Goal: Task Accomplishment & Management: Complete application form

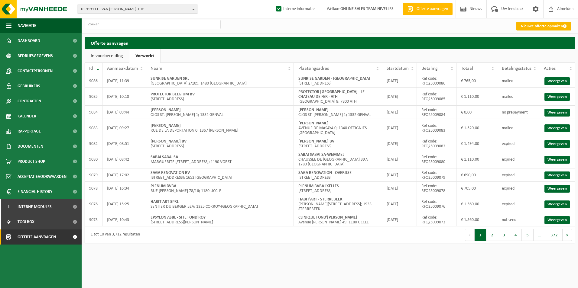
click at [546, 22] on link "Nieuwe offerte opmaken" at bounding box center [543, 26] width 55 height 9
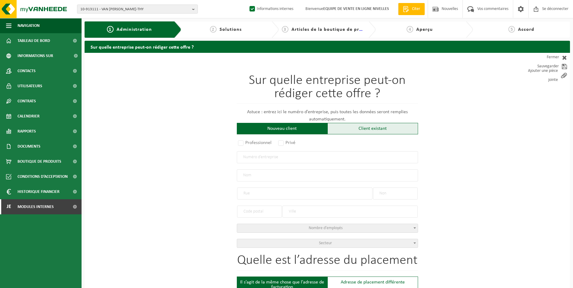
click at [347, 128] on div "Client existant" at bounding box center [373, 128] width 91 height 11
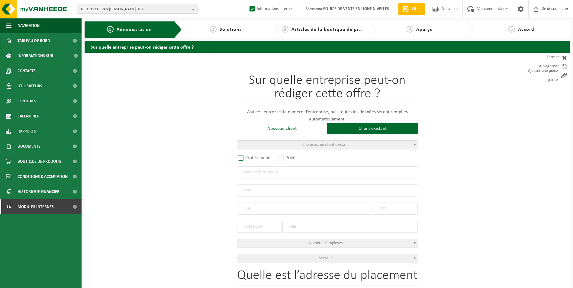
click at [244, 158] on label "Professionnel" at bounding box center [255, 158] width 37 height 8
click at [247, 158] on input "Professionnel" at bounding box center [249, 159] width 4 height 4
radio input "true"
click at [259, 176] on input "text" at bounding box center [327, 173] width 181 height 12
click at [332, 174] on input "text" at bounding box center [327, 173] width 181 height 12
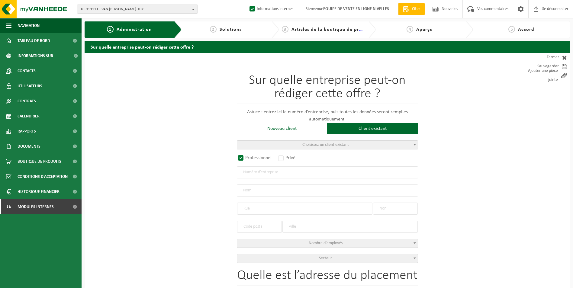
click at [261, 172] on input "text" at bounding box center [327, 173] width 181 height 12
type input "0723576745"
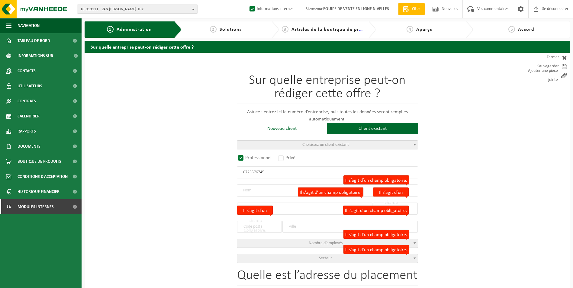
radio input "true"
type input "0723576745"
type input "[PERSON_NAME]"
type input "RUELLE GOBERT"
type input "4"
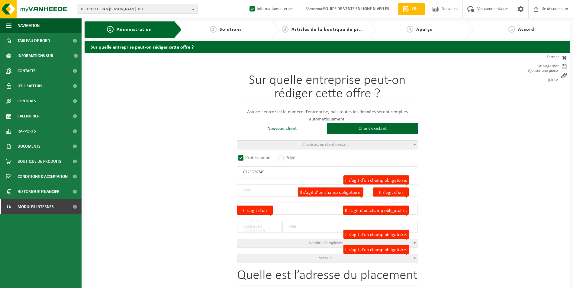
type input "7180"
type input "SENEFFE"
select select "D"
select select "NACE_7413"
type input "[PERSON_NAME]"
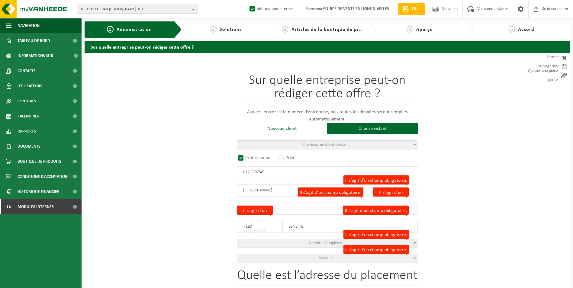
type input "RUELLE GOBERT"
type input "4"
type input "7180"
type input "SENEFFE"
type input "2286762924"
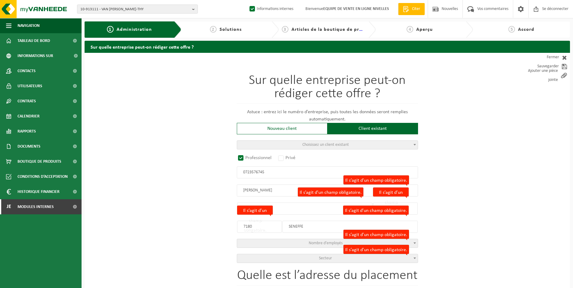
select select
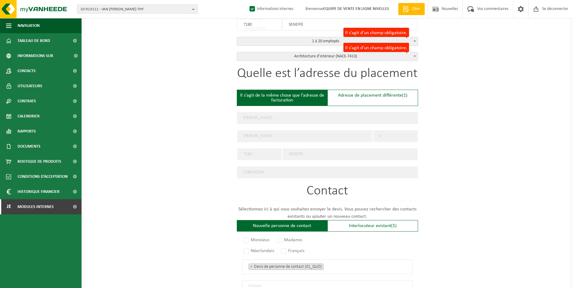
scroll to position [212, 0]
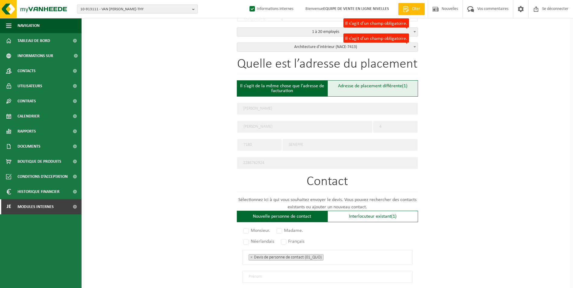
click at [349, 91] on div "Adresse de placement différente (1)" at bounding box center [373, 88] width 91 height 16
type input "Werf -"
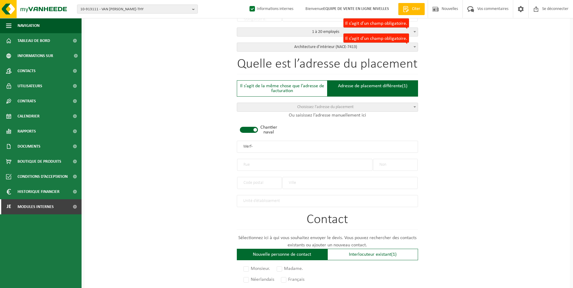
click at [252, 130] on span at bounding box center [249, 130] width 18 height 6
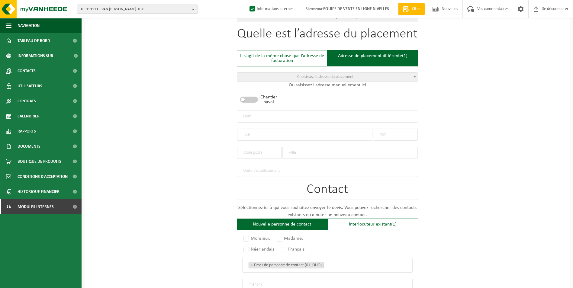
click at [397, 135] on input "text" at bounding box center [395, 135] width 45 height 12
type input "425"
click at [310, 132] on input "text" at bounding box center [304, 135] width 135 height 12
type input "c"
type input "CHAUSSEE DE WATERLOO"
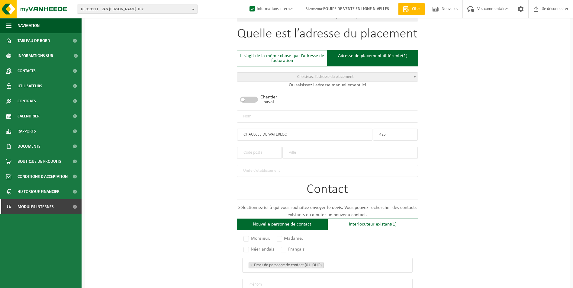
click at [311, 153] on input "text" at bounding box center [350, 153] width 135 height 12
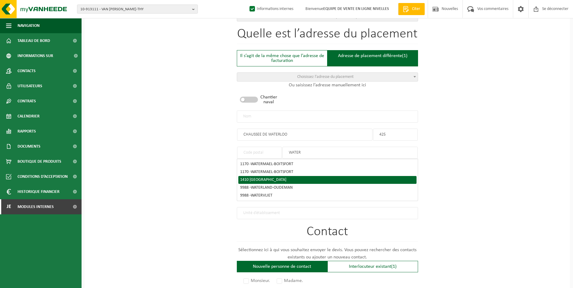
type input "WATER"
click at [283, 180] on div "1410 WATERLOO" at bounding box center [327, 180] width 175 height 4
type input "1410"
type input "WATERLOO"
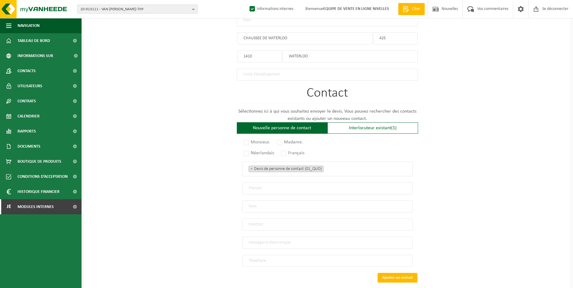
scroll to position [363, 0]
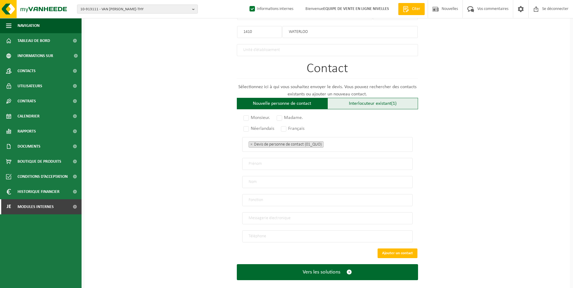
click at [372, 103] on font "Interlocuteur existant" at bounding box center [370, 103] width 42 height 5
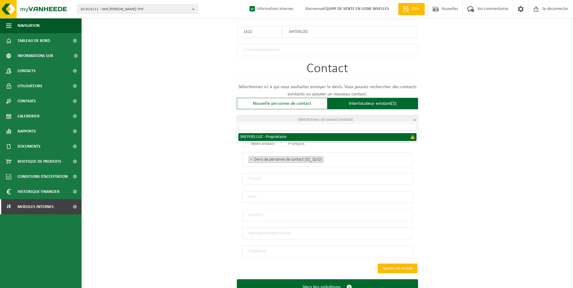
click at [342, 119] on span "Sélectionnez un contact existant" at bounding box center [325, 120] width 55 height 5
select select "{"code":"","firstname":"LUC","surname":"SNEYERS","gender":"Unknown","position":…"
type input "LUC"
type input "SNEYERS"
type input "Proprietor"
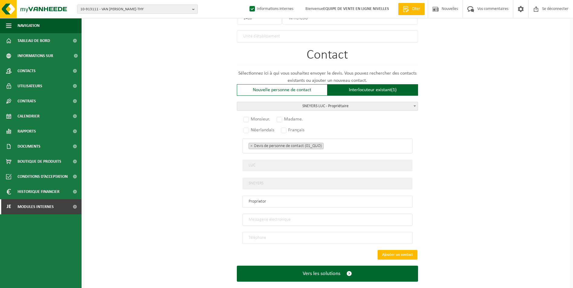
scroll to position [384, 0]
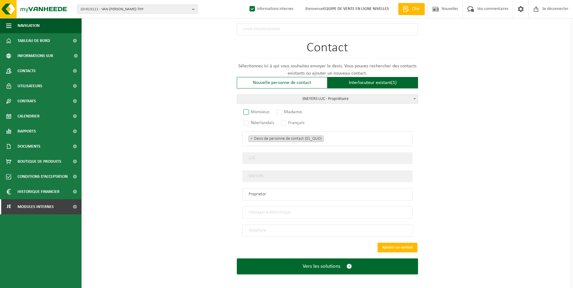
click at [246, 110] on label "Monsieur." at bounding box center [257, 112] width 30 height 8
radio input "true"
click at [285, 119] on label "Français" at bounding box center [293, 123] width 27 height 8
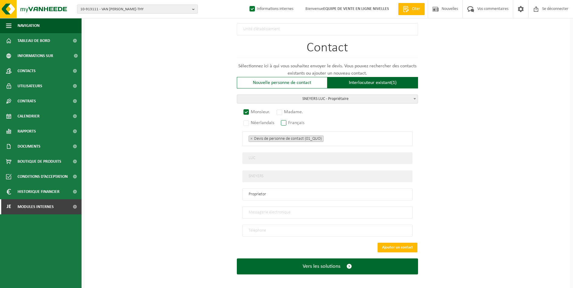
radio input "true"
click at [338, 138] on ul "× Devis de personne de contact (01_QUO)" at bounding box center [328, 139] width 158 height 8
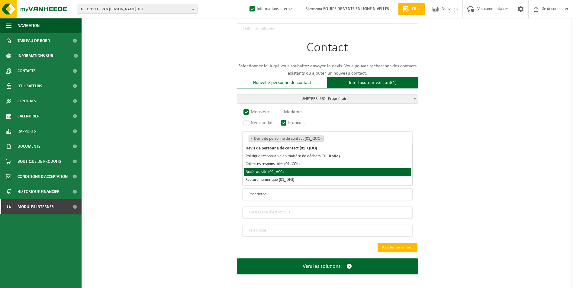
click at [287, 171] on li "Accès au site (02_ACC)" at bounding box center [327, 172] width 167 height 8
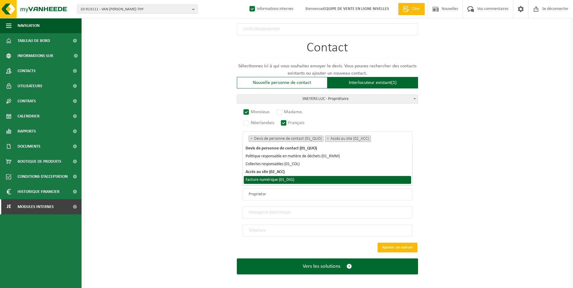
click at [284, 178] on li "Facture numérique (01_DIG)" at bounding box center [327, 180] width 167 height 8
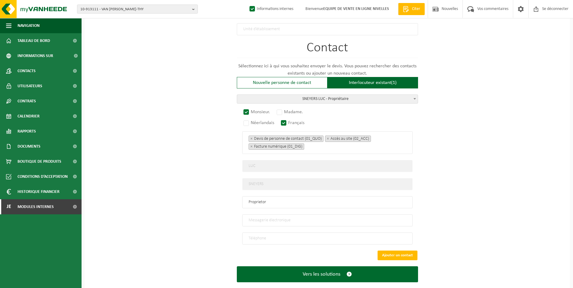
click at [264, 219] on input "email" at bounding box center [327, 221] width 170 height 12
type input "LUC.SNEYERS@GMAIL.COM"
click at [292, 236] on input "tel" at bounding box center [327, 239] width 170 height 12
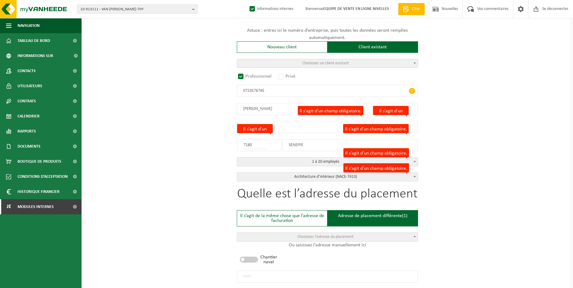
scroll to position [81, 0]
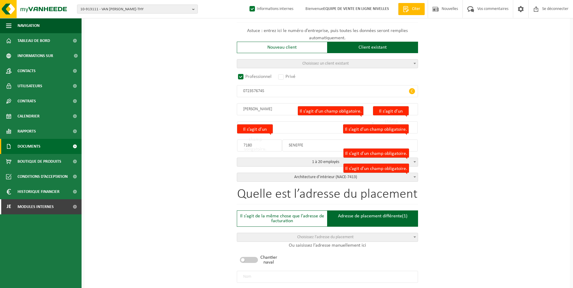
type input "+32 495 37 55 05"
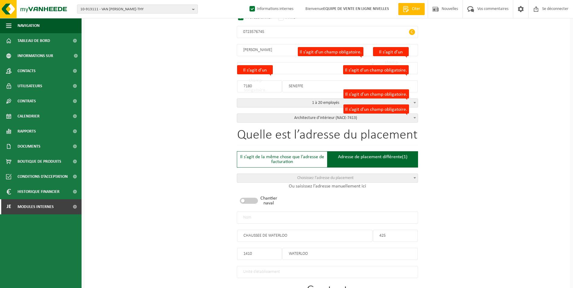
scroll to position [142, 0]
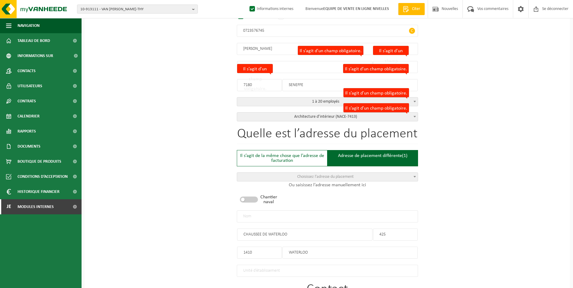
click at [294, 216] on input "text" at bounding box center [327, 217] width 181 height 12
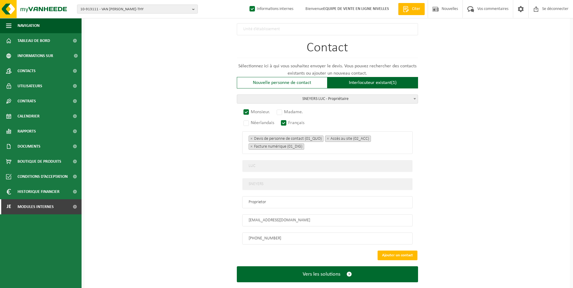
scroll to position [391, 0]
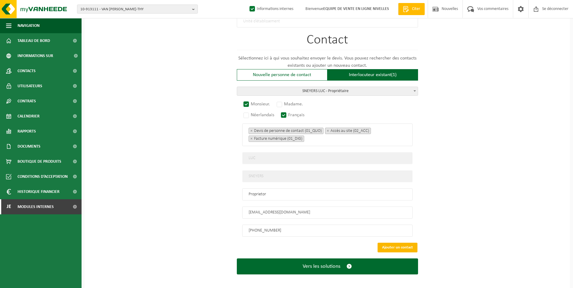
type input "SNEYERS LUC-[GEOGRAPHIC_DATA]"
click at [394, 243] on button "Ajouter un contact" at bounding box center [398, 248] width 40 height 10
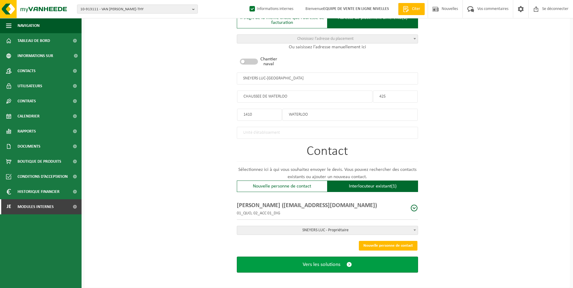
click at [335, 266] on button "Vers les solutions" at bounding box center [327, 265] width 181 height 16
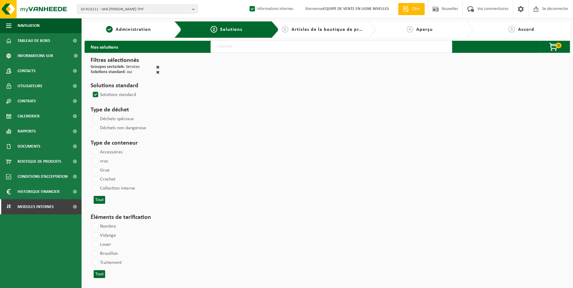
select select
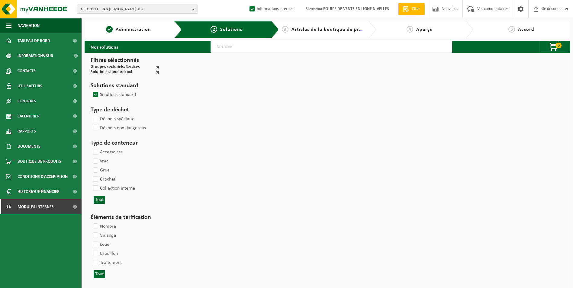
select select
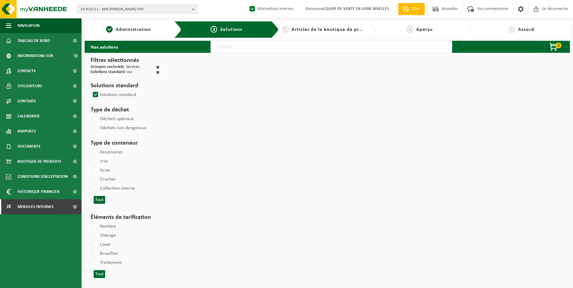
select select
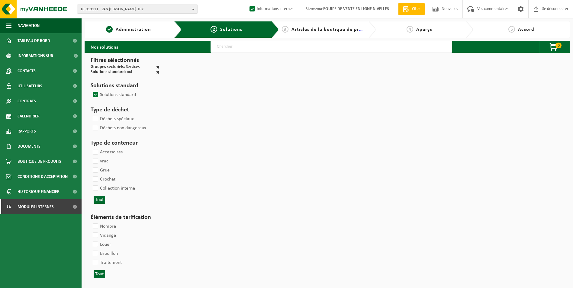
select select
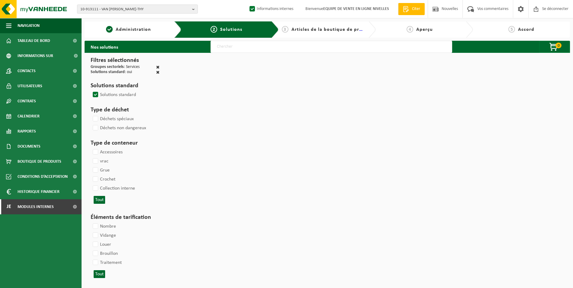
select select
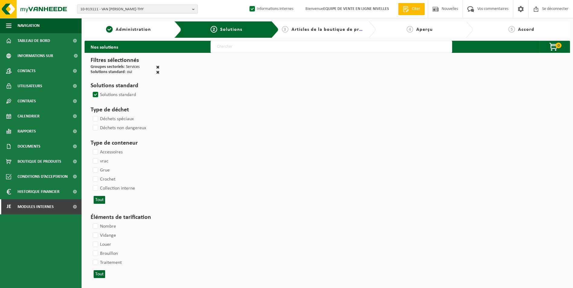
select select
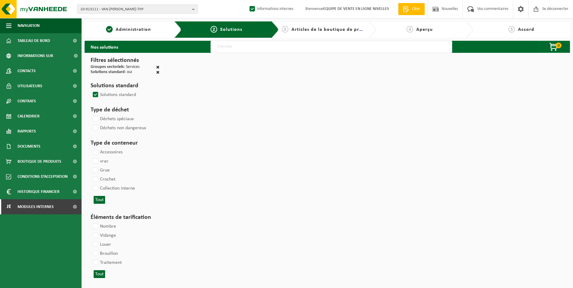
select select
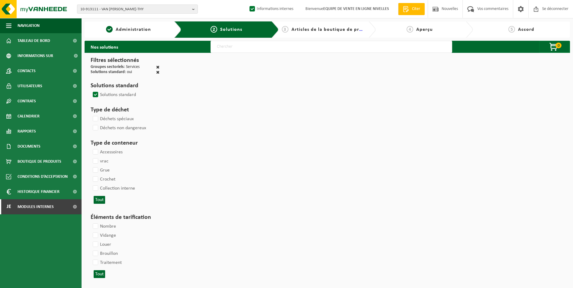
select select
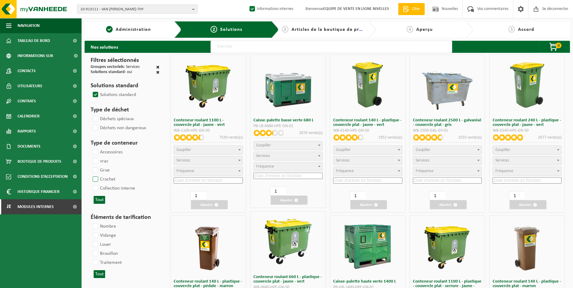
click at [97, 179] on label "Crochet" at bounding box center [104, 179] width 24 height 9
click at [91, 175] on input "Crochet" at bounding box center [90, 175] width 0 height 0
checkbox input "true"
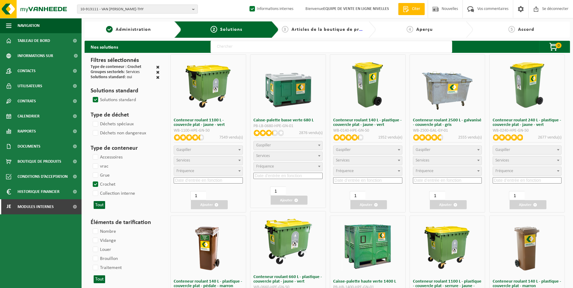
select select
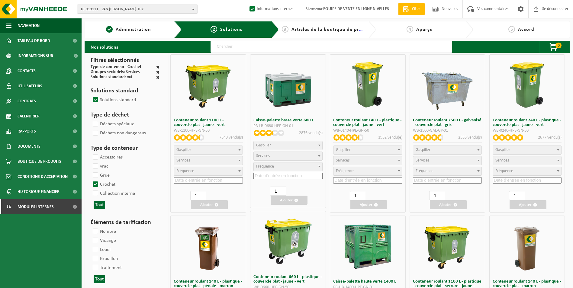
select select
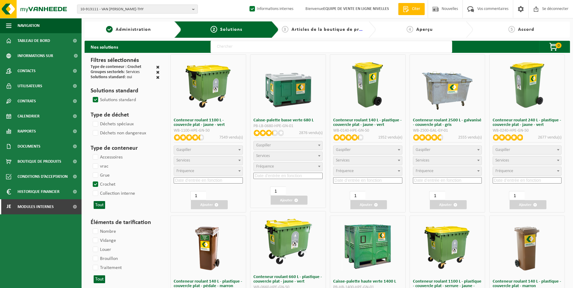
select select
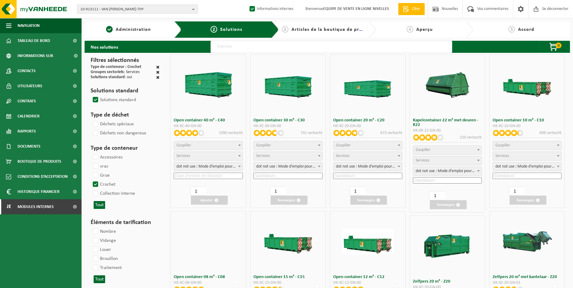
select select
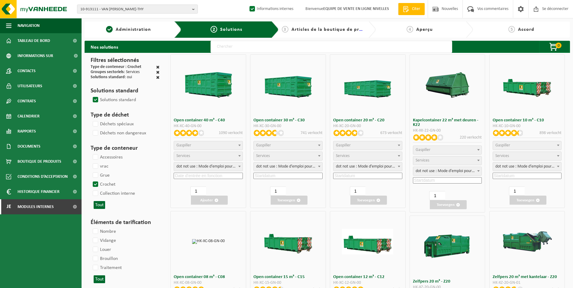
select select "197"
select select "25"
select select
select select "197"
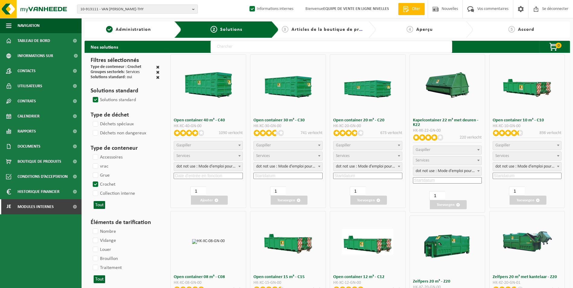
select select
select select "8"
select select
select select "7"
select select
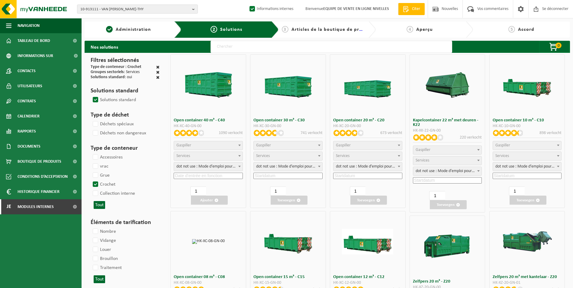
select select "7"
select select
select select "25"
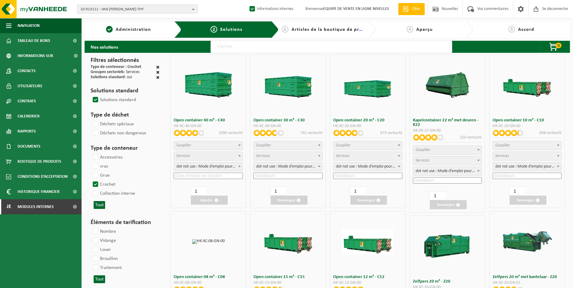
select select "25"
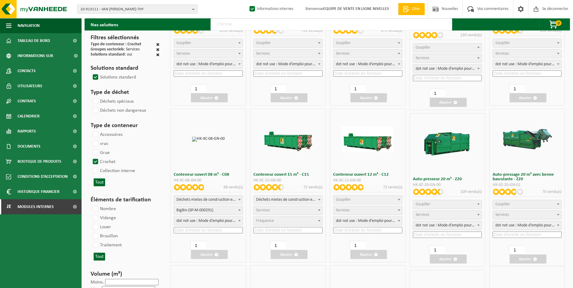
scroll to position [121, 0]
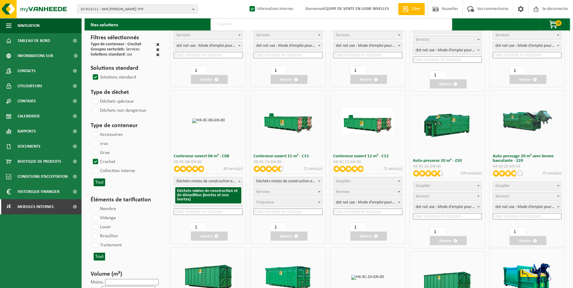
click at [212, 179] on span "Déchets mixtes de construction et de démolition (inertes et non inertes)" at bounding box center [208, 181] width 69 height 8
select select
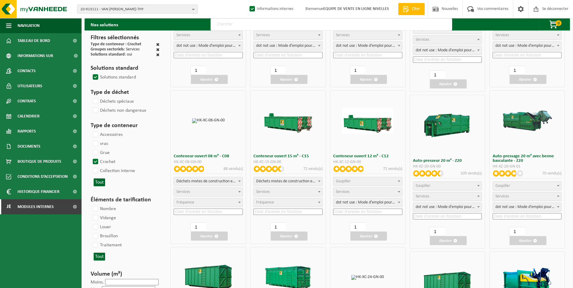
select select
select select "197"
select select "25"
click at [199, 210] on input at bounding box center [208, 212] width 69 height 6
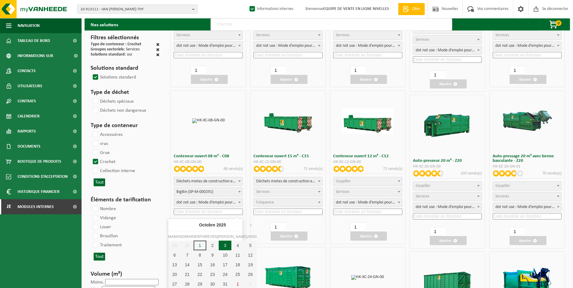
click at [219, 245] on div "3" at bounding box center [225, 246] width 13 height 10
type input "2025-10-03"
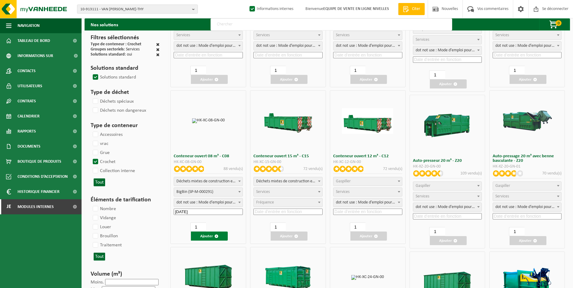
click at [209, 236] on font "Ajouter" at bounding box center [206, 237] width 13 height 4
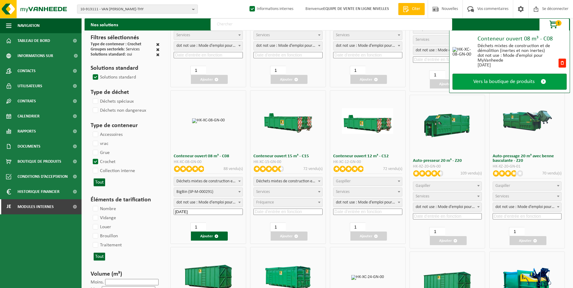
click at [498, 84] on span "Vers la boutique de produits" at bounding box center [504, 82] width 61 height 6
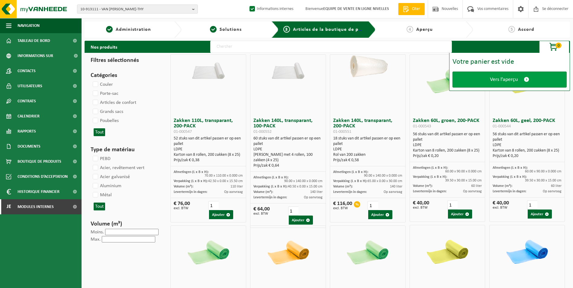
click at [494, 82] on span "Vers l’aperçu" at bounding box center [504, 79] width 28 height 6
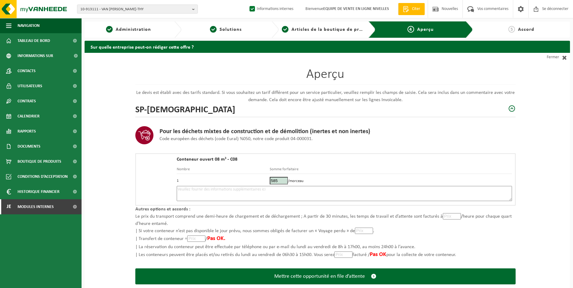
click at [324, 195] on textarea at bounding box center [344, 193] width 335 height 15
type textarea "p"
click at [238, 188] on textarea "Placement 8m3 tt venant le 03/10. OK 02/10." at bounding box center [344, 193] width 335 height 15
click at [239, 189] on textarea "Placement 8m3 tt venant le 03/10. lE MATIN LE PLUS TÖT POSSIBLE. OK 02/10." at bounding box center [344, 193] width 335 height 15
click at [318, 189] on textarea "Placement 8m3 tt venant le 03/10. LE MATIN LE PLUS TÖT POSSIBLE. OK 02/10." at bounding box center [344, 193] width 335 height 15
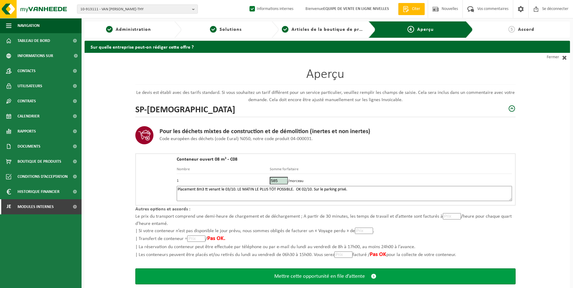
type textarea "Placement 8m3 tt venant le 03/10. LE MATIN LE PLUS TÖT POSSIBLE. OK 02/10. Sur …"
click at [316, 276] on span "Mettre cette opportunité en file d’attente" at bounding box center [319, 277] width 91 height 6
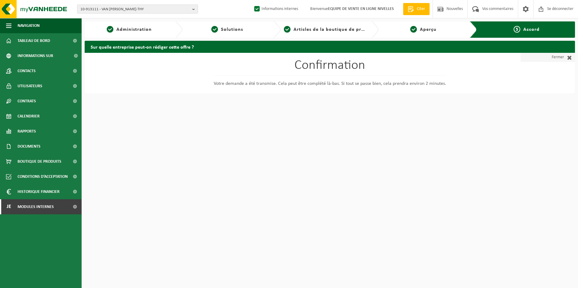
click at [551, 57] on link "Fermer" at bounding box center [547, 57] width 54 height 9
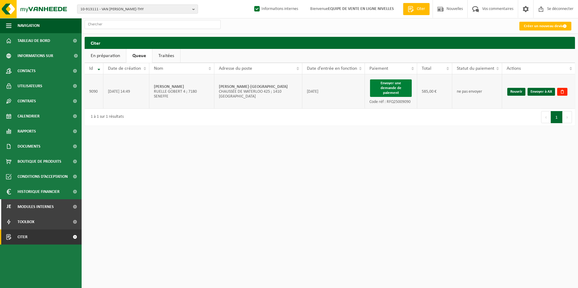
click at [400, 91] on button "Envoyer une demande de paiement" at bounding box center [391, 88] width 42 height 18
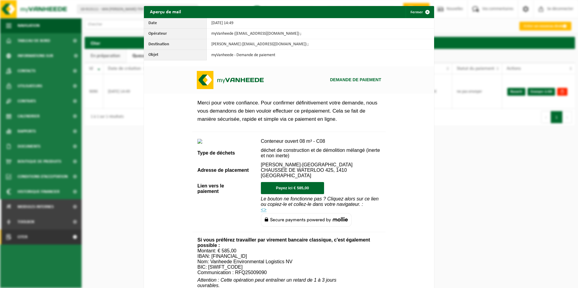
scroll to position [206, 0]
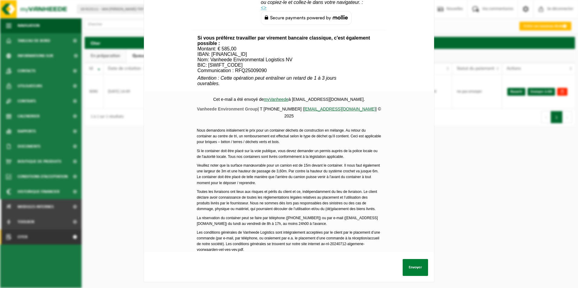
click at [410, 265] on button "Envoyer" at bounding box center [415, 267] width 25 height 17
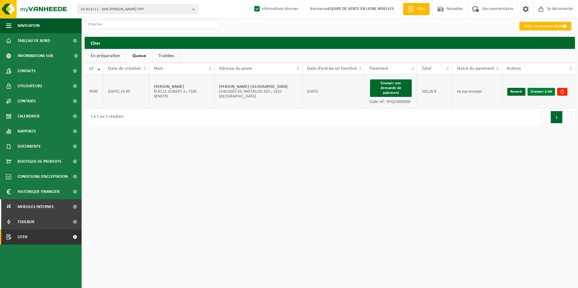
click at [546, 92] on link "Envoyer à AX" at bounding box center [541, 92] width 28 height 8
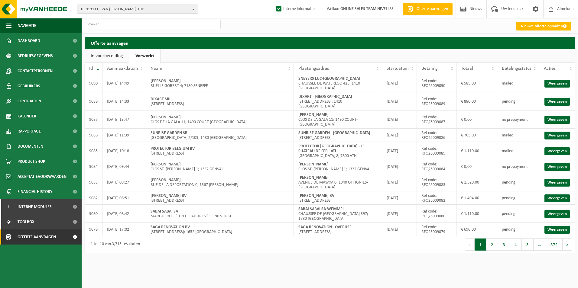
click at [154, 53] on link "Verwerkt" at bounding box center [144, 56] width 31 height 14
drag, startPoint x: 299, startPoint y: 78, endPoint x: 358, endPoint y: 78, distance: 59.8
click at [358, 78] on td "SNEYERS LUC-WATERLOO CHAUSSEE DE WATERLOO 425; 1410 [GEOGRAPHIC_DATA]" at bounding box center [338, 83] width 88 height 18
copy strong "SNEYERS LUC-[GEOGRAPHIC_DATA]"
